Goal: Complete application form

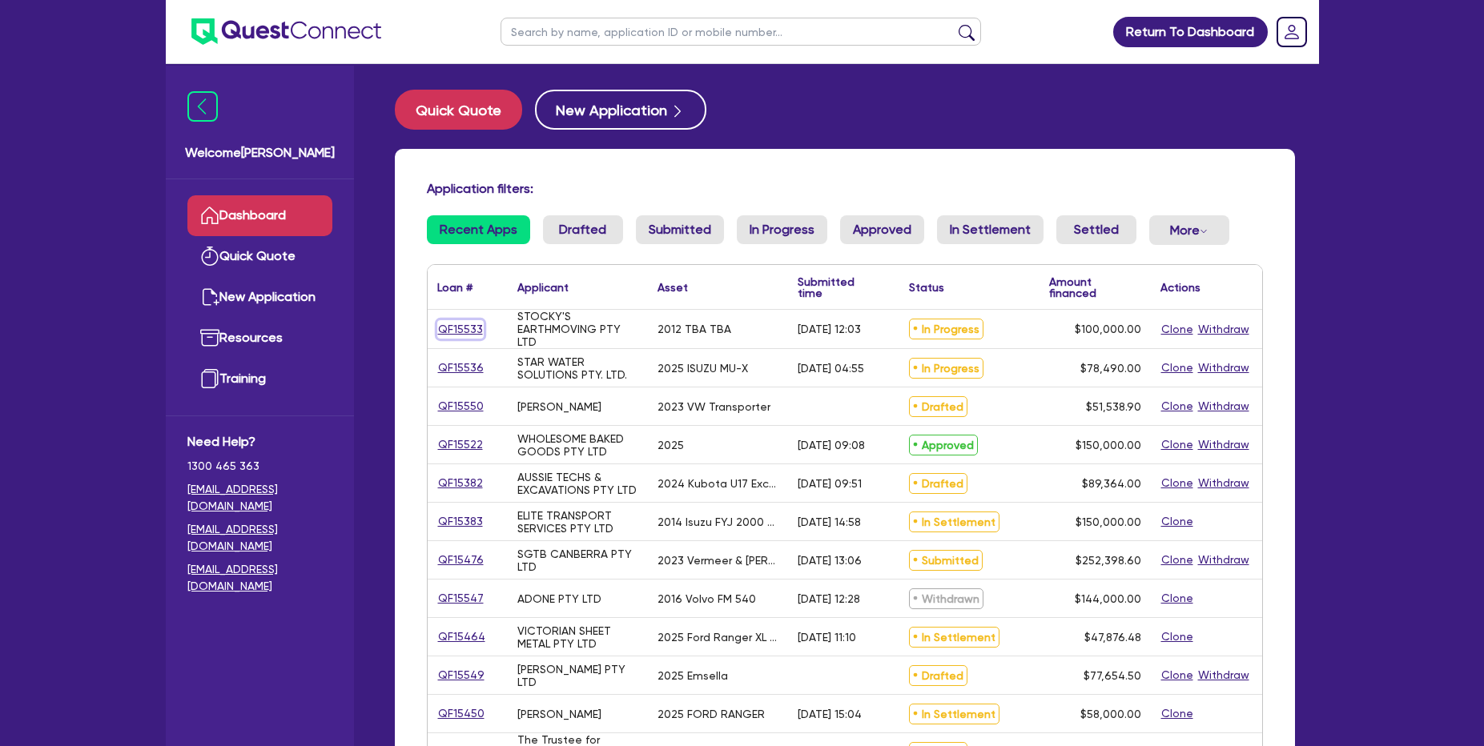
click at [453, 324] on link "QF15533" at bounding box center [460, 329] width 46 height 18
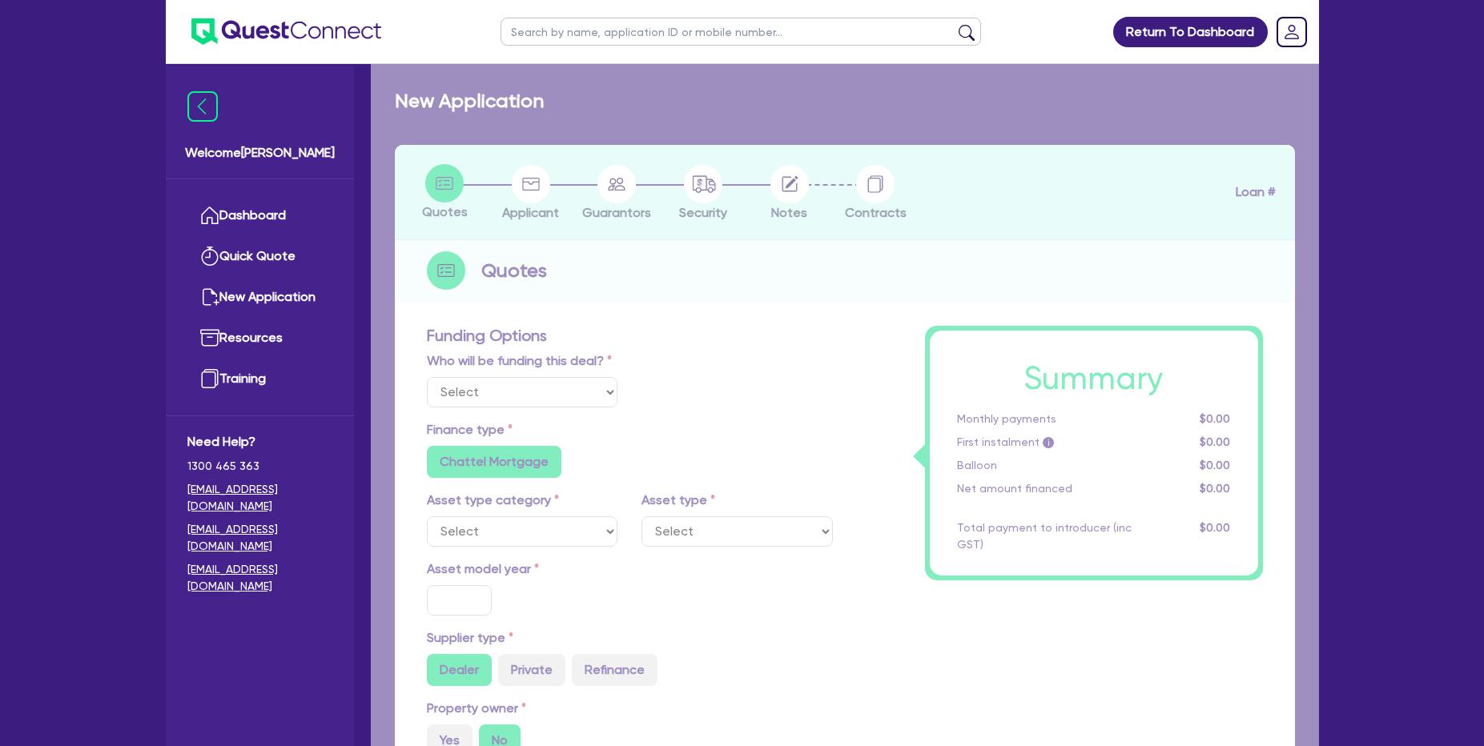
select select "Quest Finance - Own Book"
select select "PRIMARY_ASSETS"
type input "2012"
type input "100,000"
type input "10"
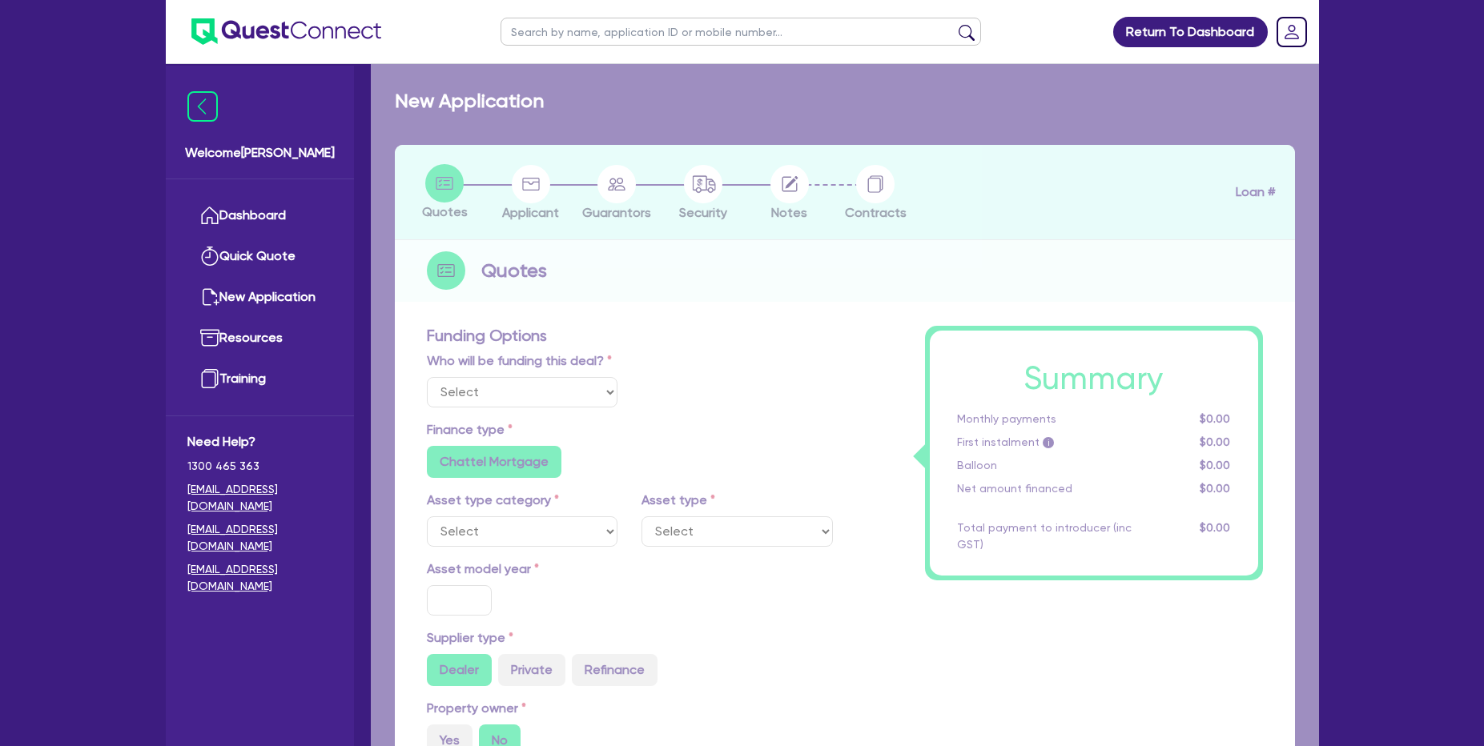
type input "10,000"
type input "17.95"
type input "990"
select select "HEAVY_TRUCKS"
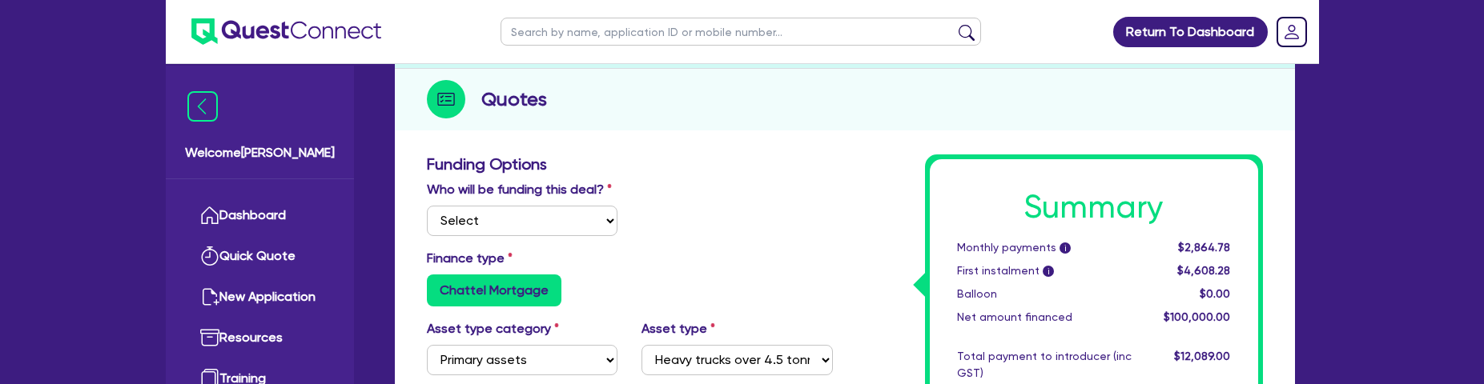
scroll to position [224, 0]
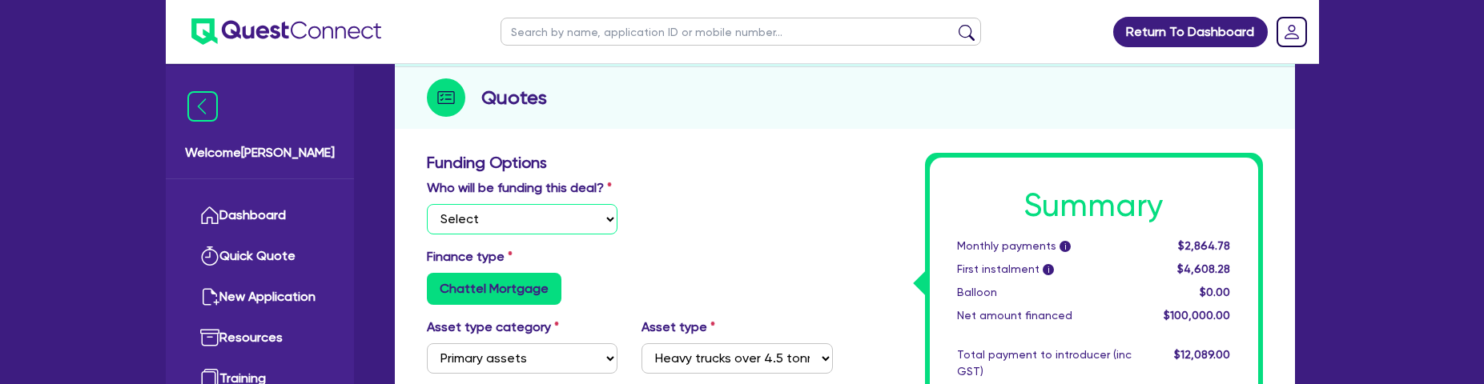
select select "Quest Finance - Platform CoFunding"
click at [427, 204] on select "Select I will fund 100% I will co-fund with Quest I want Quest to fund 100% Oth…" at bounding box center [522, 219] width 191 height 30
type input "100,000"
type input "10,000"
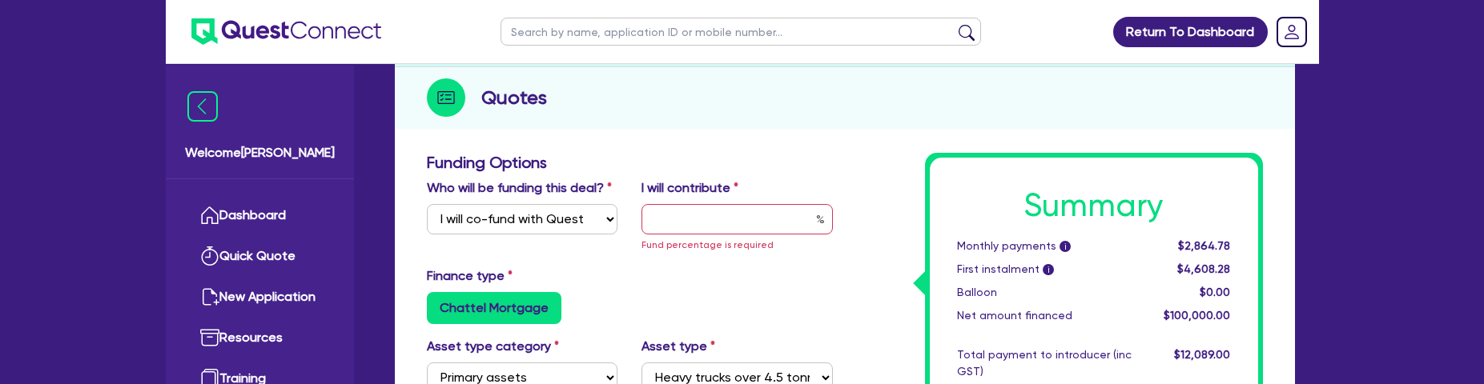
click at [899, 98] on div "Quotes" at bounding box center [845, 98] width 900 height 62
click at [712, 229] on input "text" at bounding box center [736, 219] width 191 height 30
type input "3"
type input "100,000"
type input "10,000"
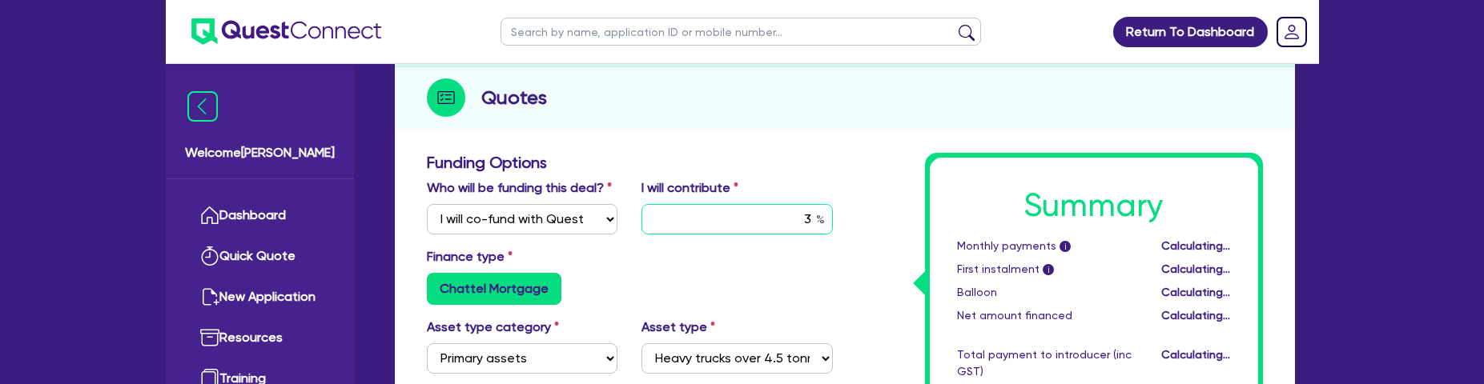
type input "30"
type input "100,000"
type input "10,000"
type input "100,000"
type input "10,000"
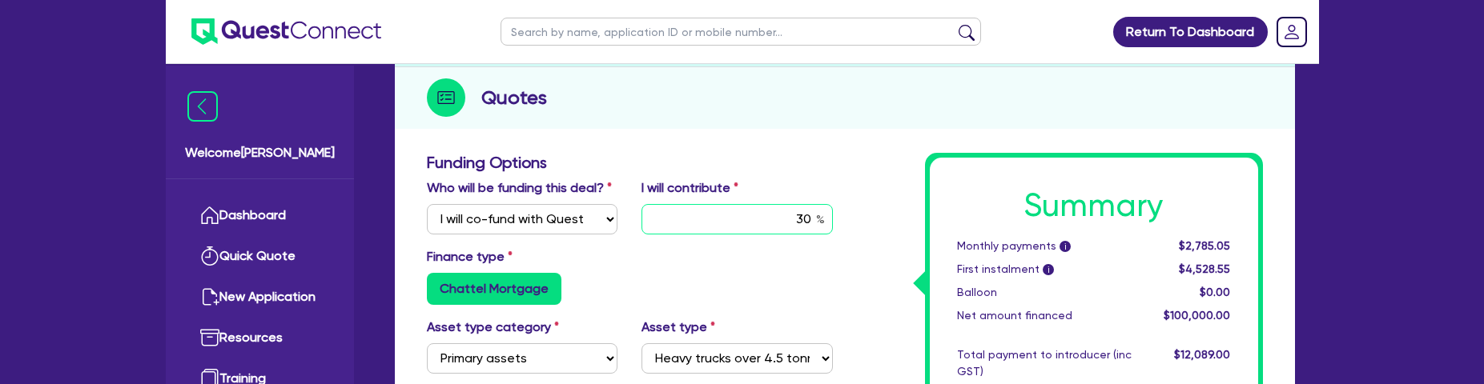
type input "30"
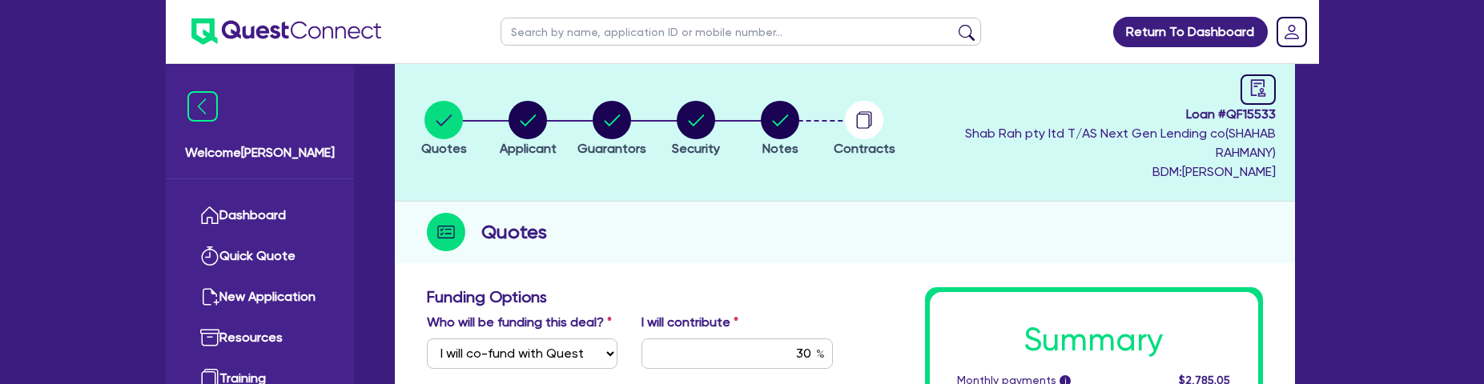
scroll to position [79, 0]
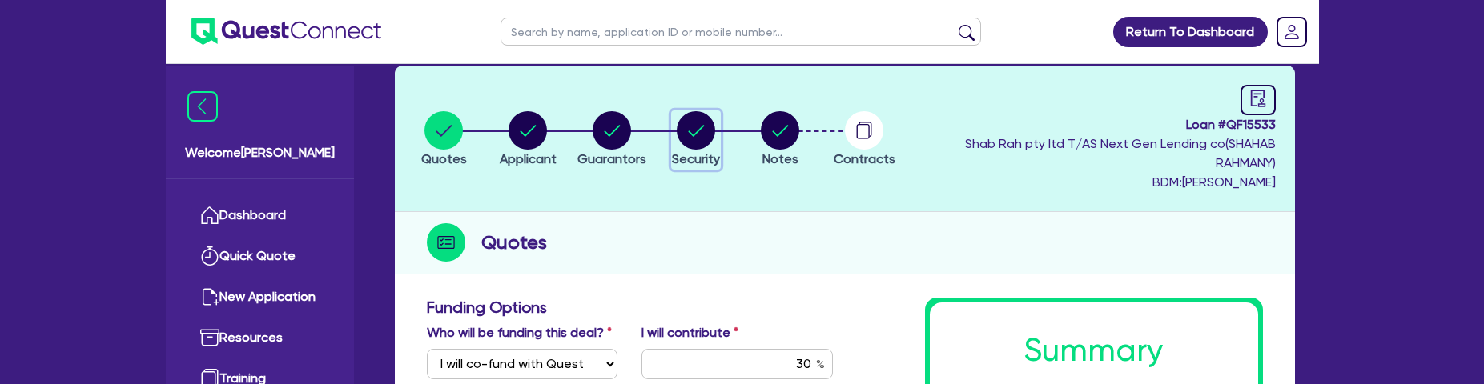
click at [681, 139] on circle "button" at bounding box center [696, 130] width 38 height 38
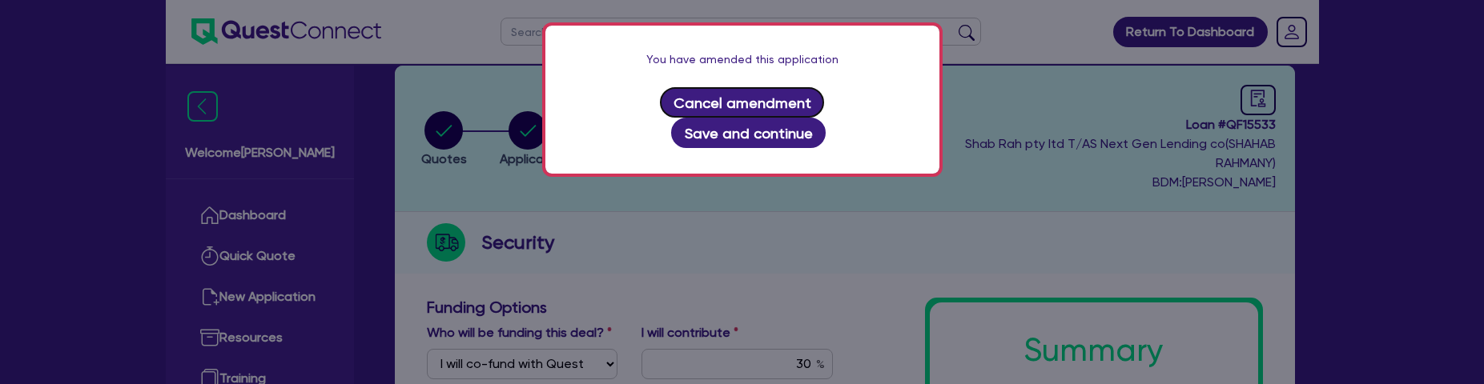
click at [681, 99] on button "Cancel amendment" at bounding box center [742, 102] width 164 height 30
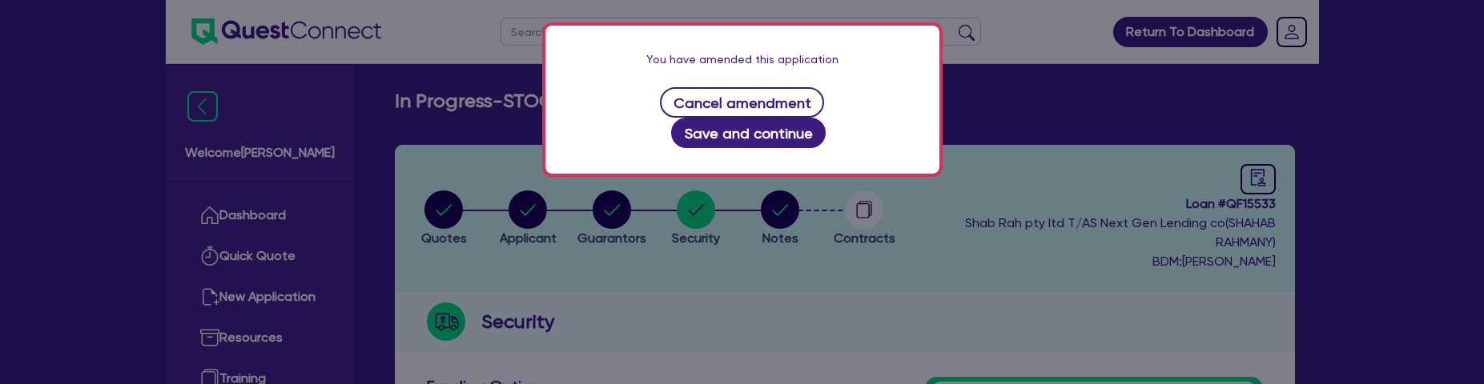
select select "PRIMARY_ASSETS"
select select "HEAVY_TRUCKS"
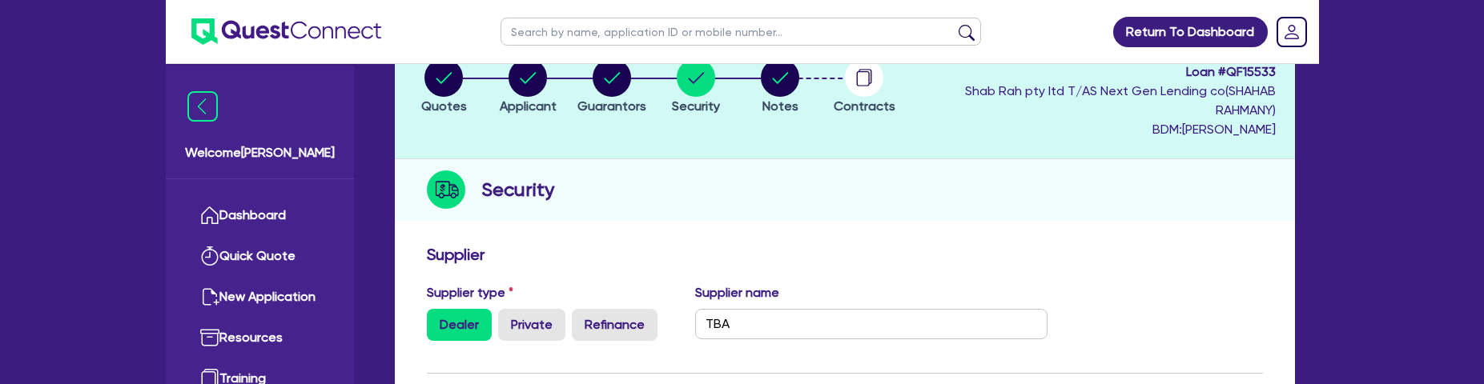
scroll to position [135, 0]
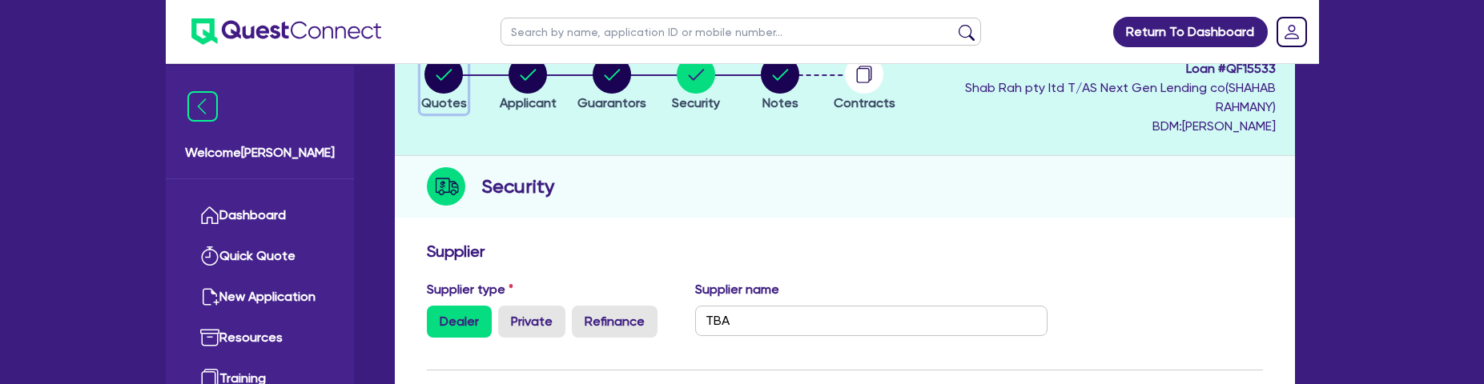
click at [443, 97] on span "Quotes" at bounding box center [444, 102] width 46 height 15
select select "Quest Finance - Own Book"
select select "PRIMARY_ASSETS"
select select "HEAVY_TRUCKS"
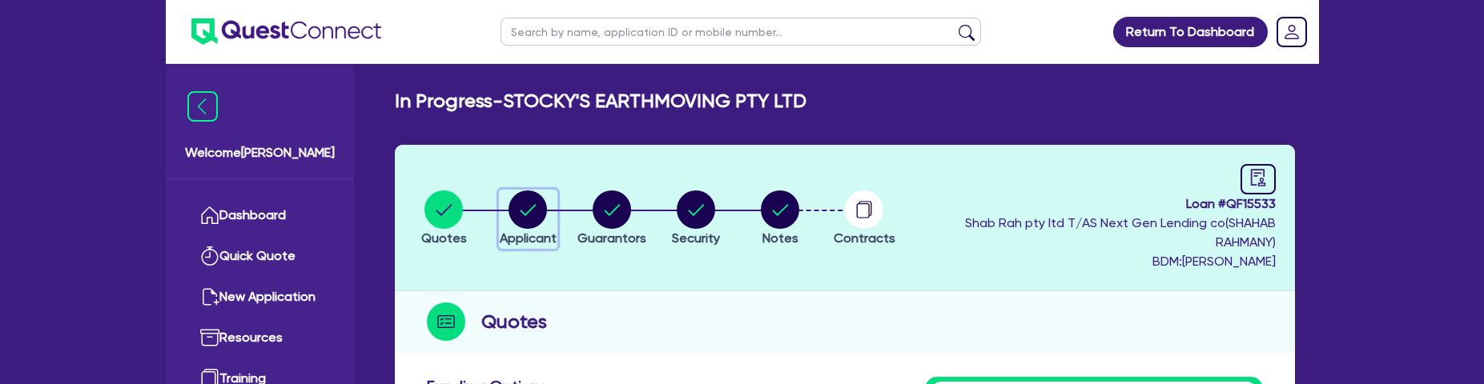
click at [528, 215] on circle "button" at bounding box center [527, 210] width 38 height 38
select select "COMPANY"
select select "BUILDING_CONSTRUCTION"
select select "TRADES_SERVICES_CONSUMERS"
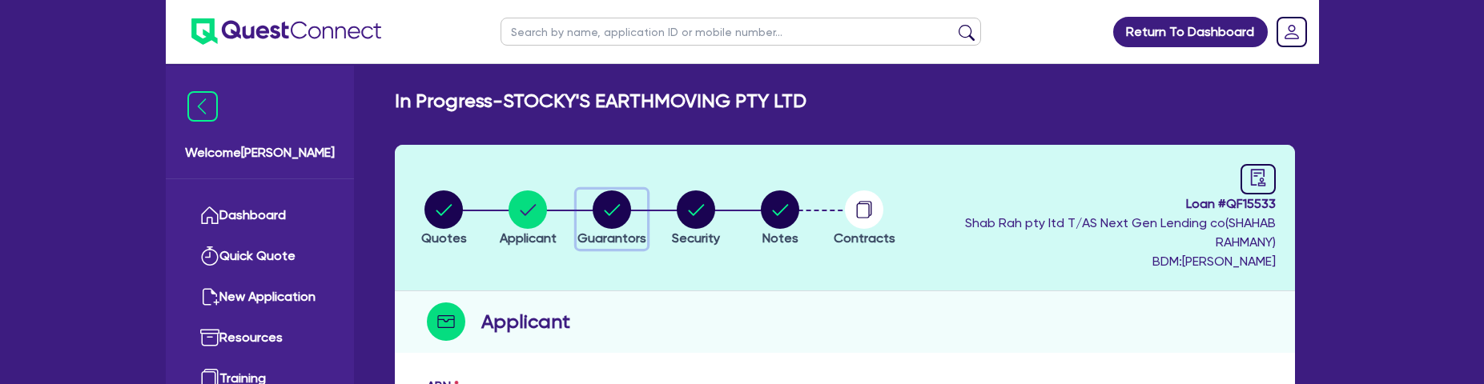
click at [620, 217] on circle "button" at bounding box center [611, 210] width 38 height 38
select select "MR"
select select "VIC"
select select "SINGLE"
select select "CASH"
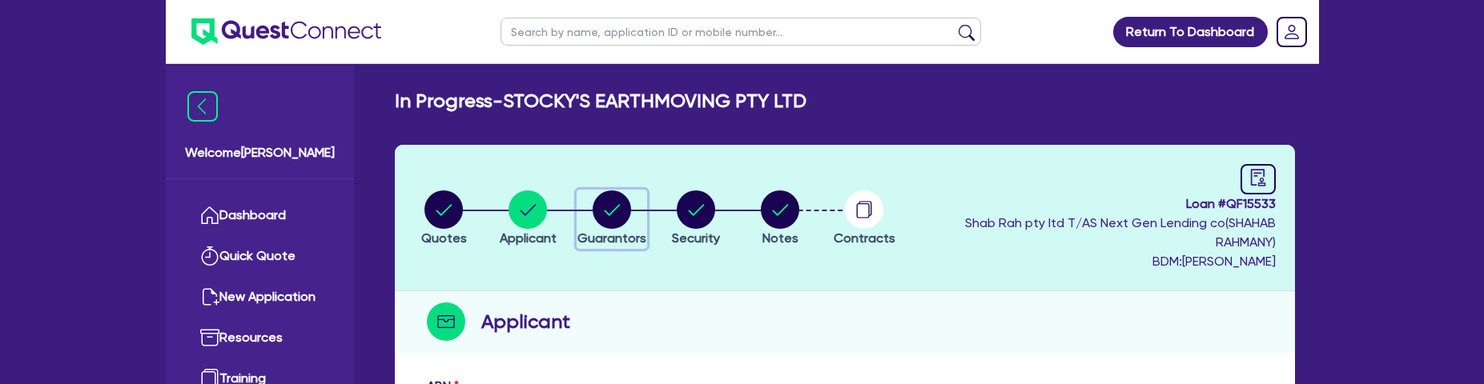
select select "VEHICLE"
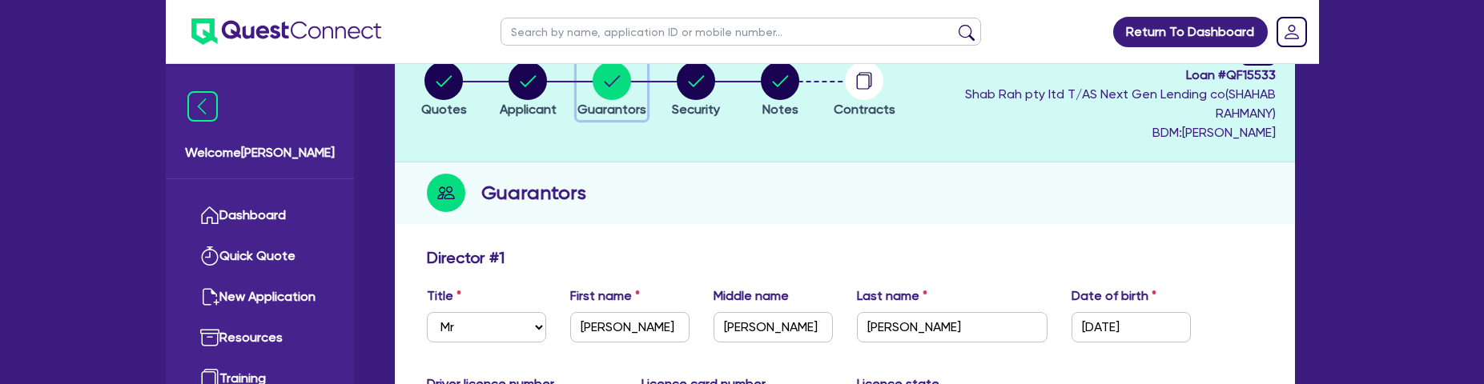
scroll to position [131, 0]
click at [435, 94] on circle "button" at bounding box center [443, 79] width 38 height 38
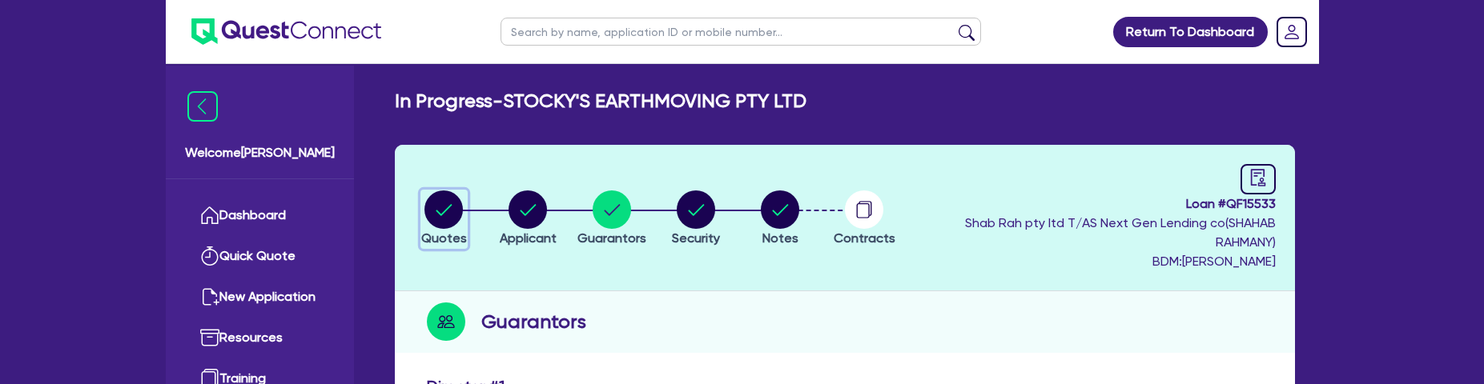
select select "Quest Finance - Own Book"
select select "PRIMARY_ASSETS"
select select "HEAVY_TRUCKS"
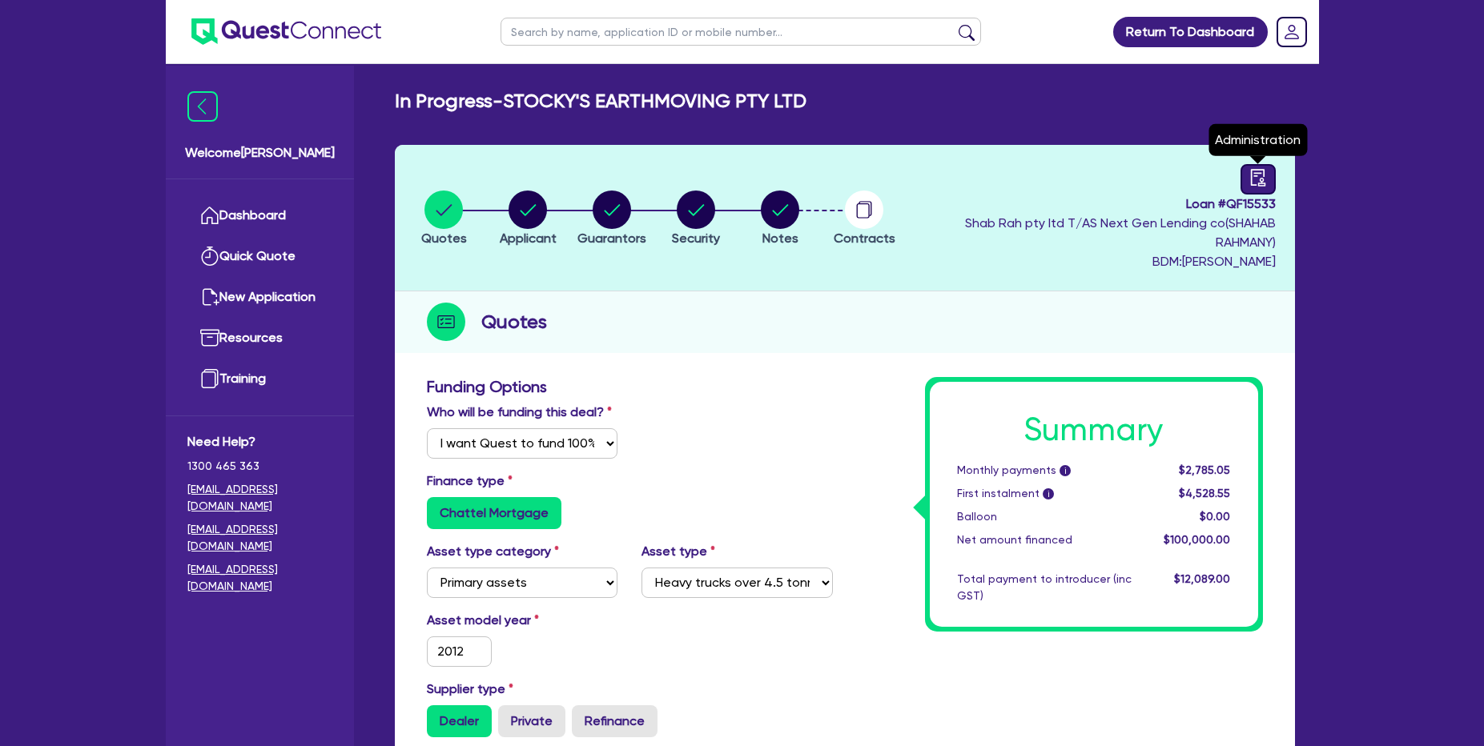
click at [1263, 178] on icon "audit" at bounding box center [1258, 178] width 18 height 18
select select "IN_PROGRESS_CREDIT_IN_PROGRESS"
select select "Quest Finance - Own Book"
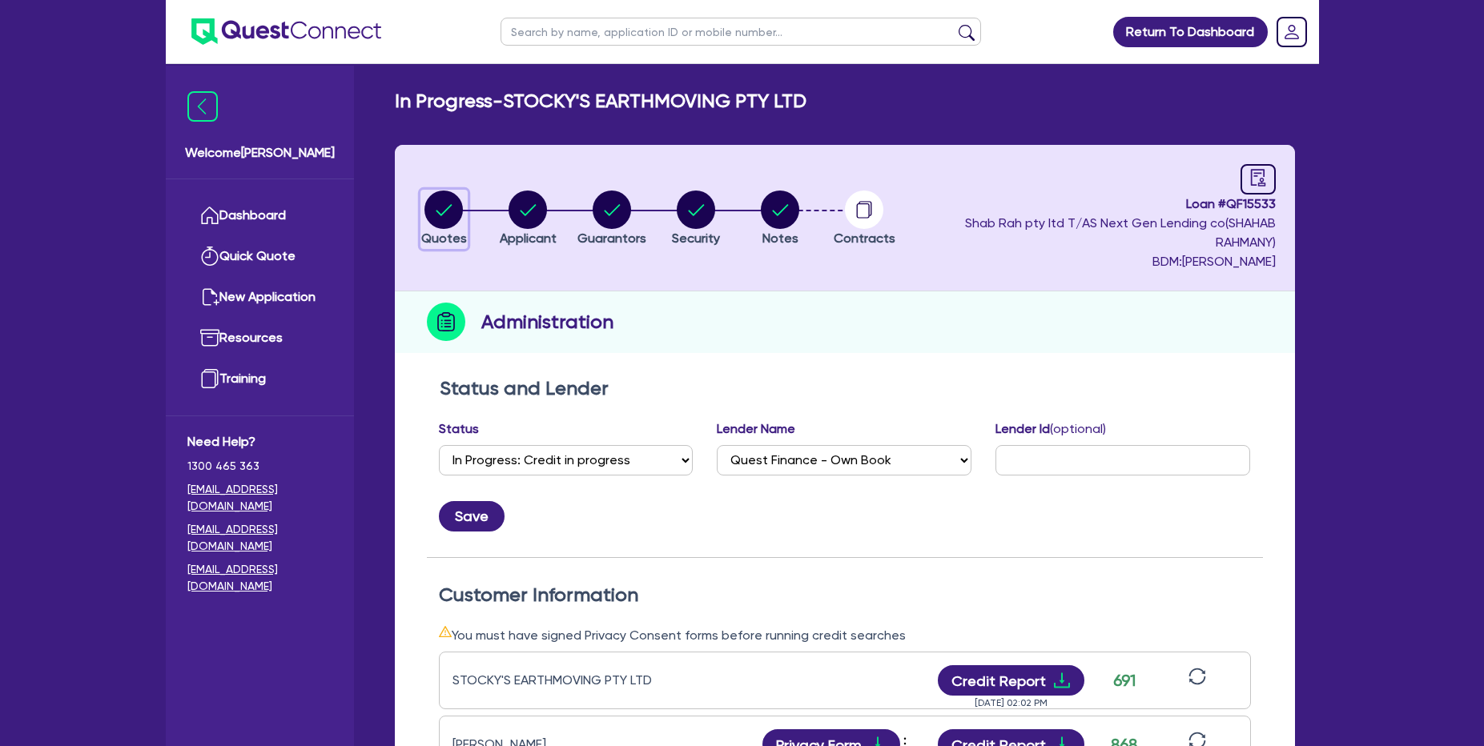
click at [434, 218] on circle "button" at bounding box center [443, 210] width 38 height 38
select select "Quest Finance - Own Book"
select select "PRIMARY_ASSETS"
select select "HEAVY_TRUCKS"
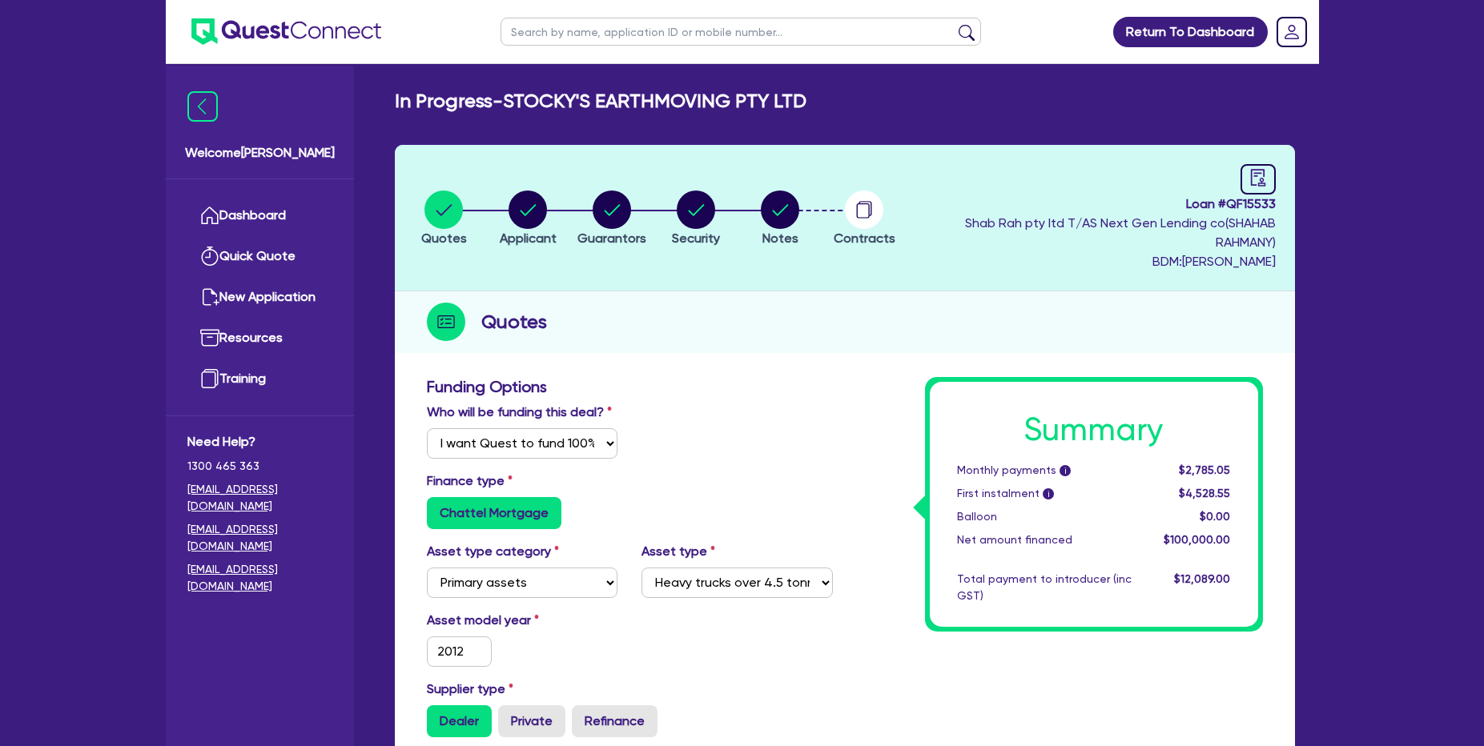
click at [810, 191] on li "Notes" at bounding box center [780, 218] width 84 height 56
click at [795, 209] on circle "button" at bounding box center [780, 210] width 38 height 38
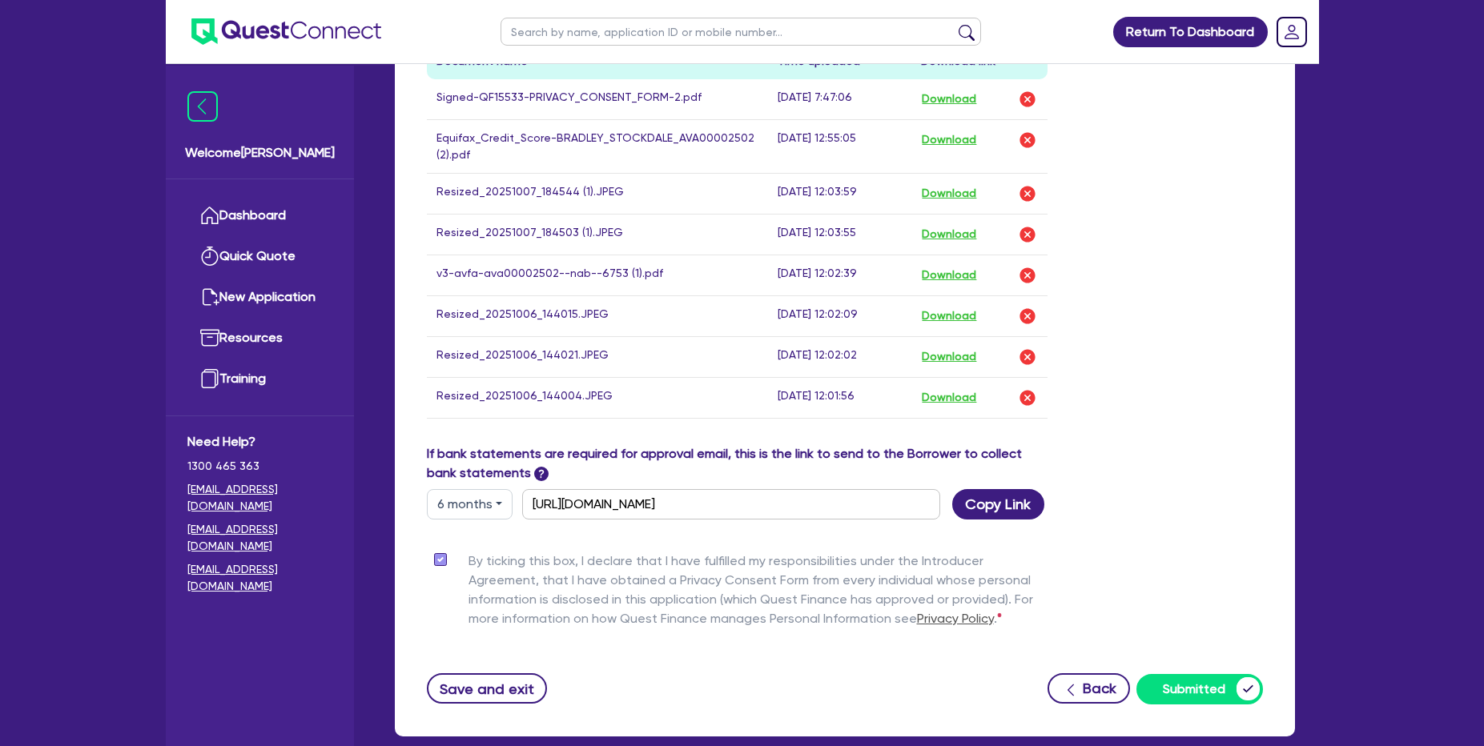
scroll to position [997, 0]
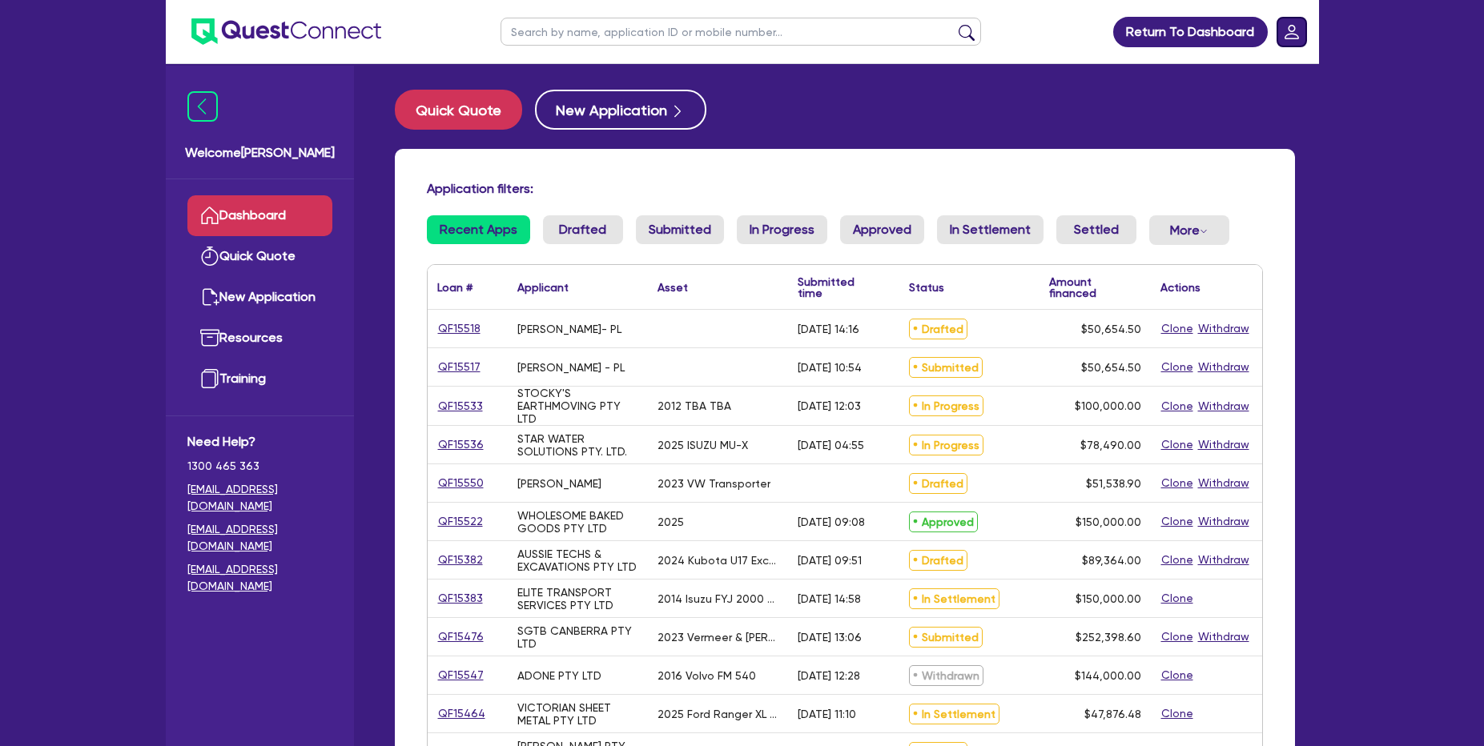
click at [1289, 30] on icon "Dropdown toggle" at bounding box center [1291, 32] width 14 height 14
click at [1261, 108] on link "Logout" at bounding box center [1246, 103] width 120 height 30
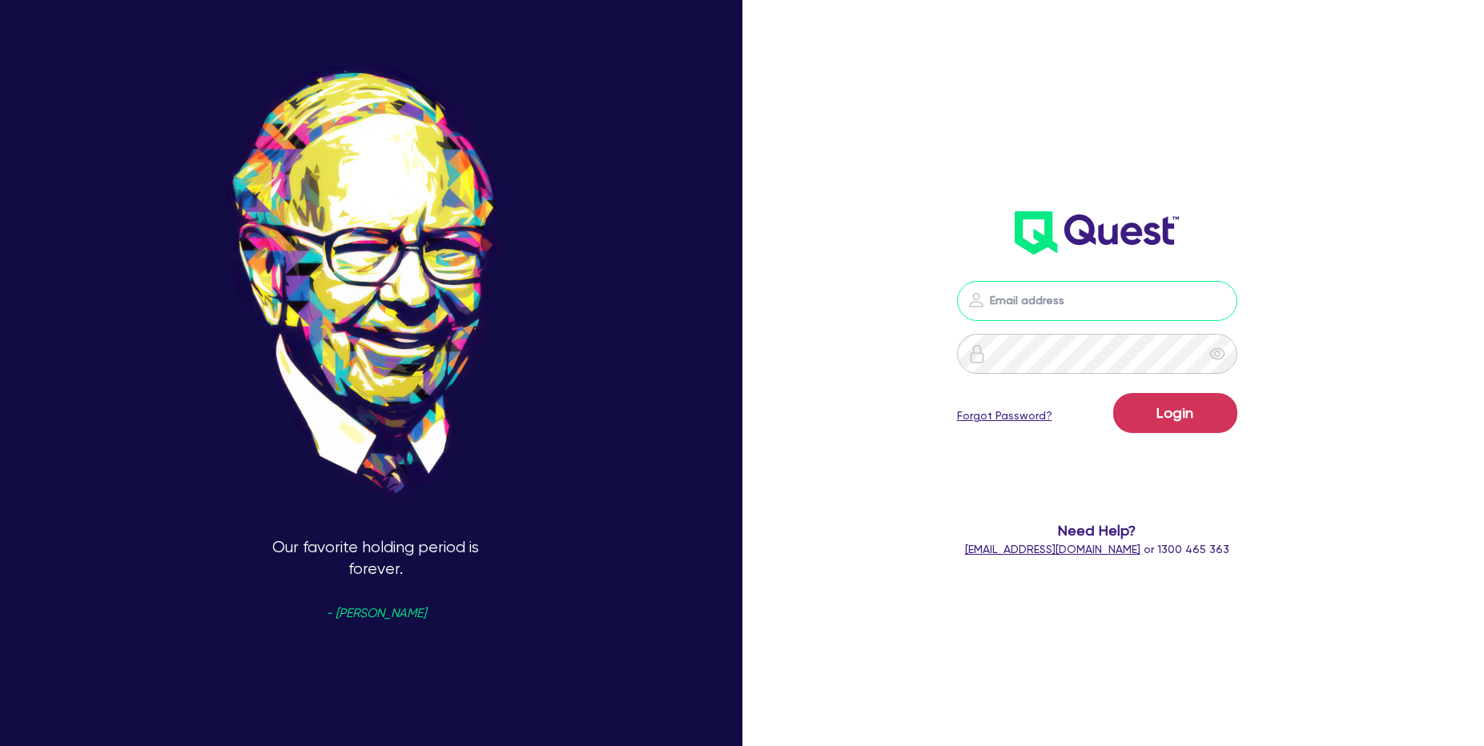
type input "[PERSON_NAME][EMAIL_ADDRESS][PERSON_NAME][DOMAIN_NAME]"
